Goal: Information Seeking & Learning: Learn about a topic

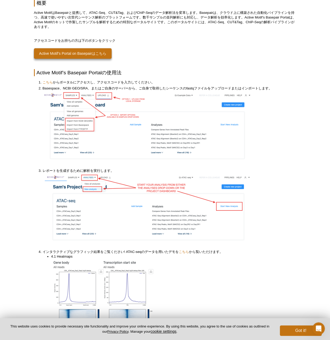
scroll to position [11, 0]
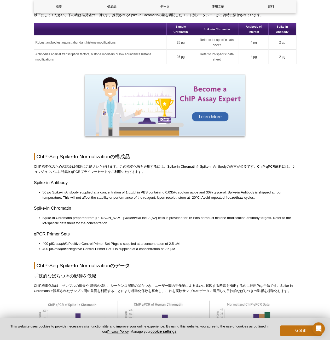
scroll to position [914, 0]
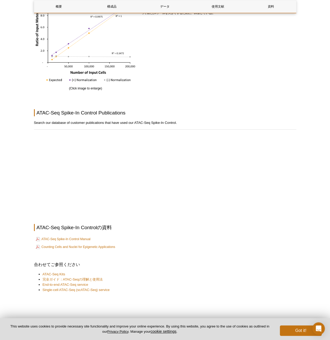
scroll to position [836, 0]
